Goal: Transaction & Acquisition: Purchase product/service

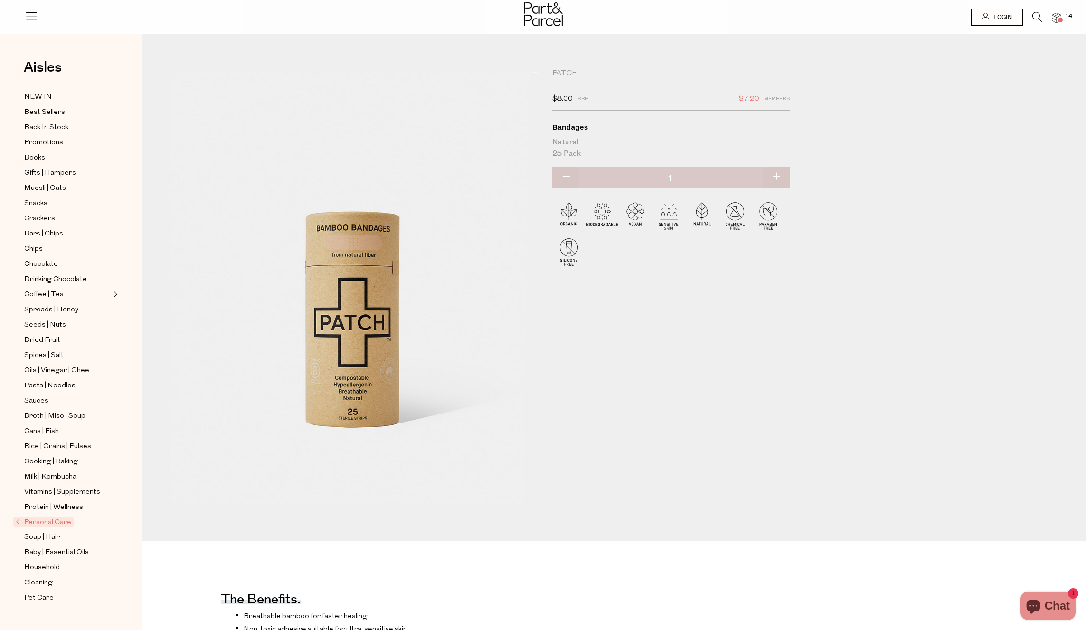
click at [1064, 18] on span "14" at bounding box center [1069, 16] width 12 height 9
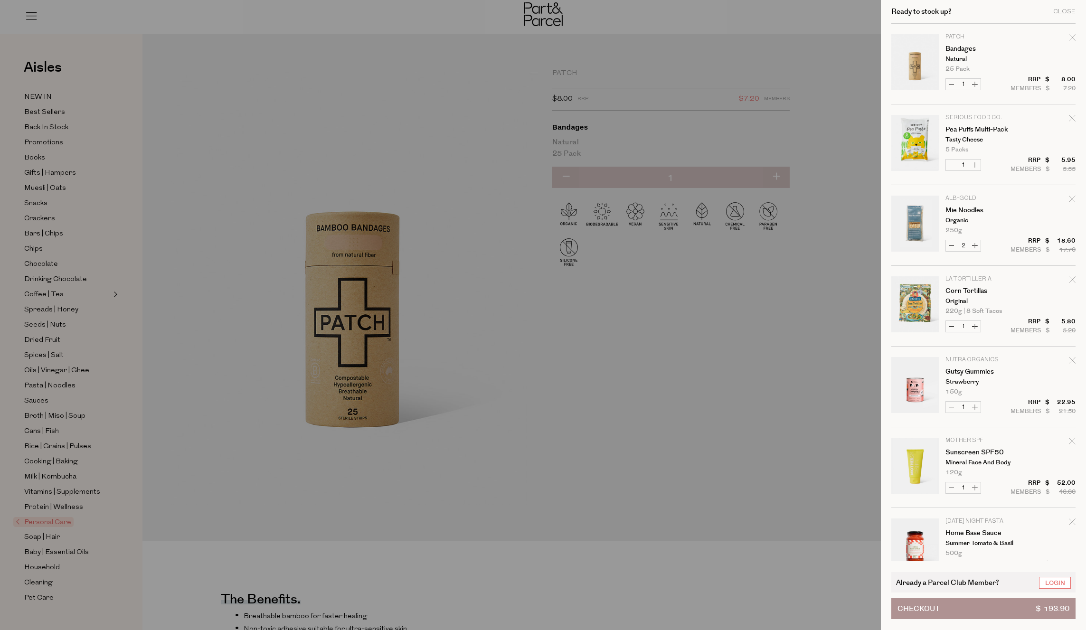
click at [623, 390] on div at bounding box center [543, 315] width 1086 height 630
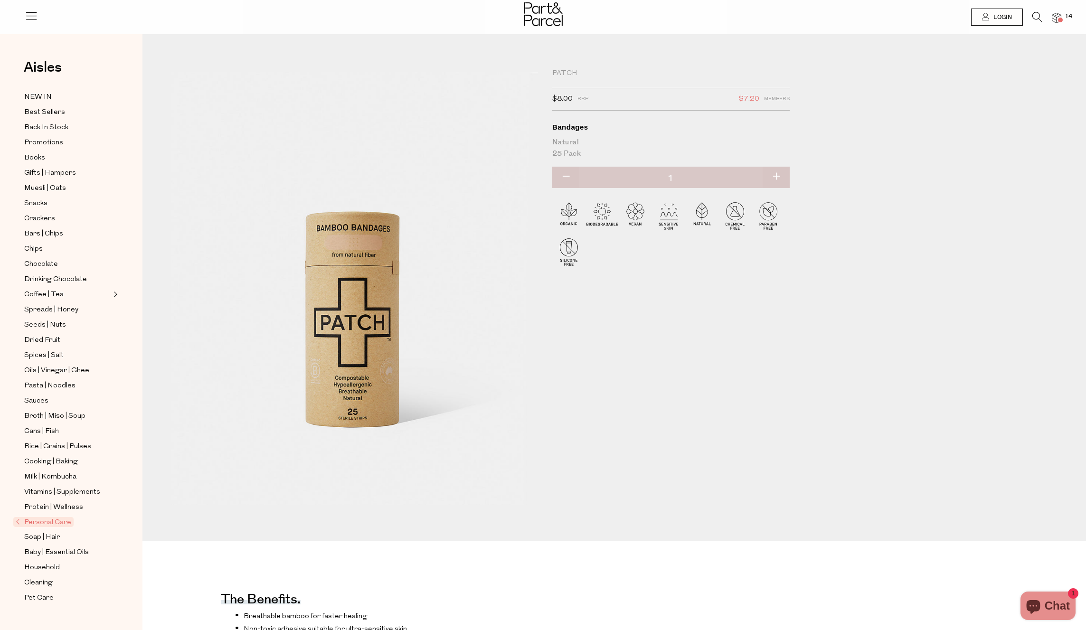
click at [1055, 17] on img at bounding box center [1057, 18] width 10 height 11
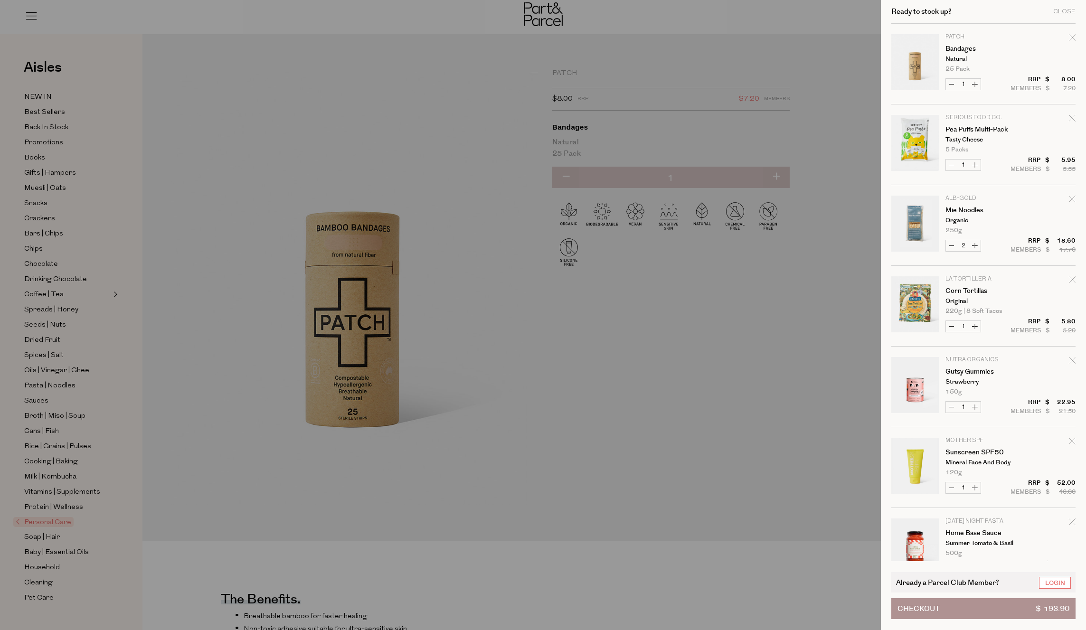
click at [979, 606] on button "Checkout $ 193.90" at bounding box center [984, 609] width 184 height 21
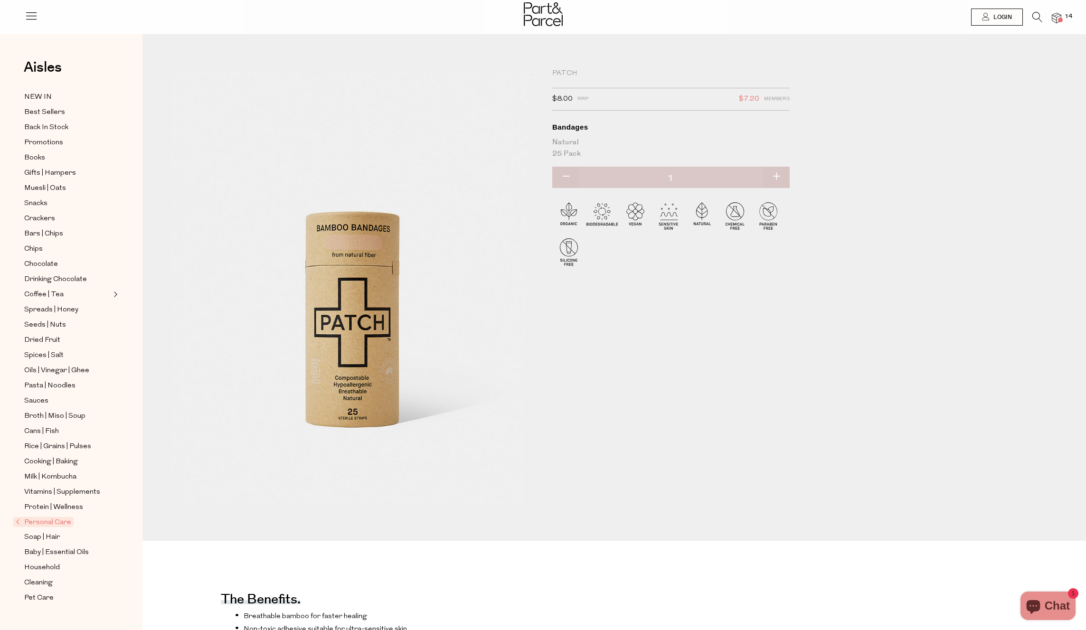
click at [1060, 18] on span at bounding box center [1060, 20] width 5 height 5
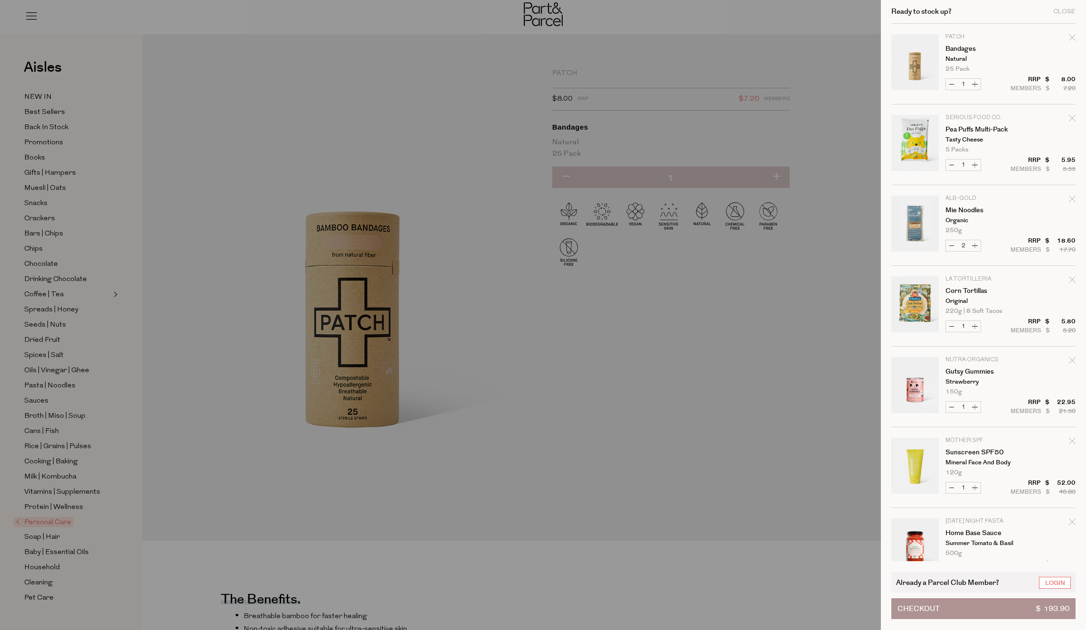
click at [953, 246] on button "Decrease Mie Noodles" at bounding box center [951, 245] width 11 height 11
type input "1"
click at [960, 608] on button "Checkout $ 184.60" at bounding box center [984, 609] width 184 height 21
